Goal: Check status: Check status

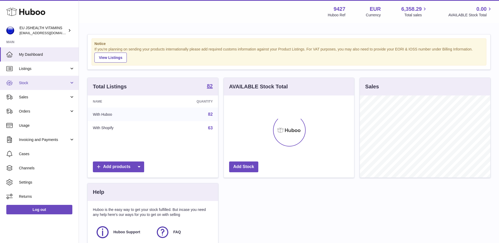
scroll to position [82, 130]
click at [31, 85] on link "Stock" at bounding box center [39, 83] width 79 height 14
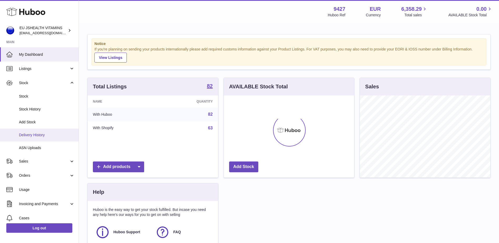
click at [24, 134] on span "Delivery History" at bounding box center [47, 135] width 56 height 5
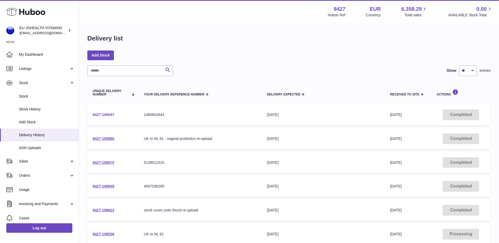
click at [105, 114] on link "9427-199047" at bounding box center [104, 115] width 22 height 4
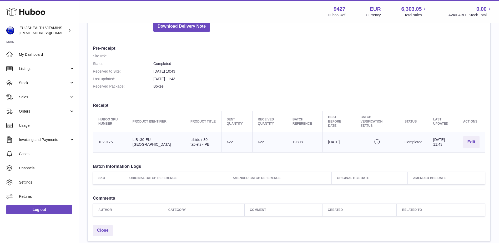
scroll to position [132, 0]
